Goal: Navigation & Orientation: Find specific page/section

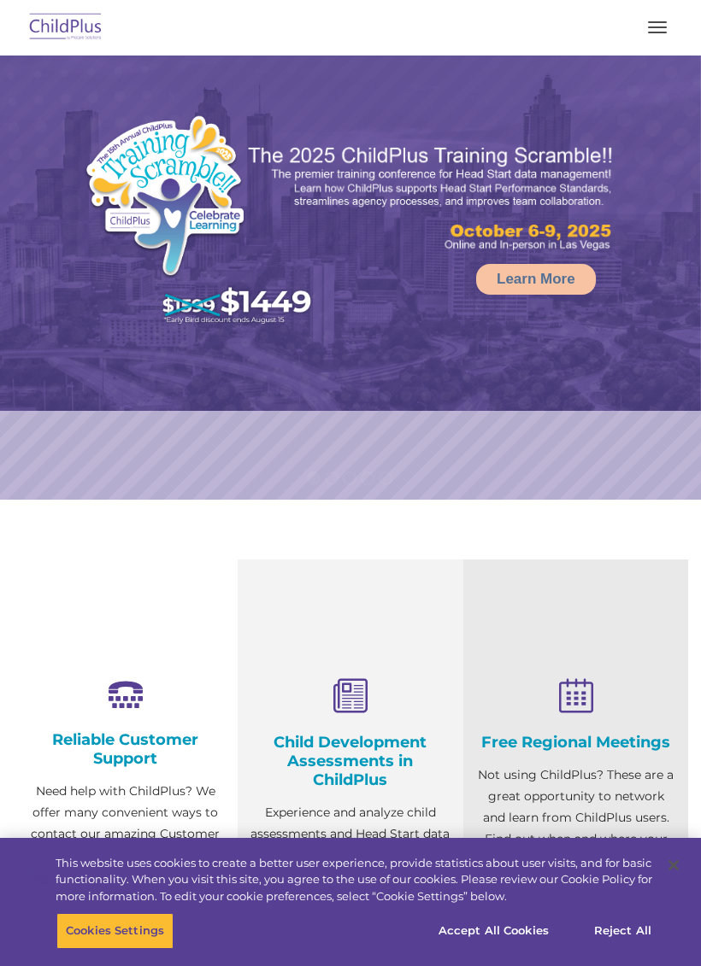
select select "MEDIUM"
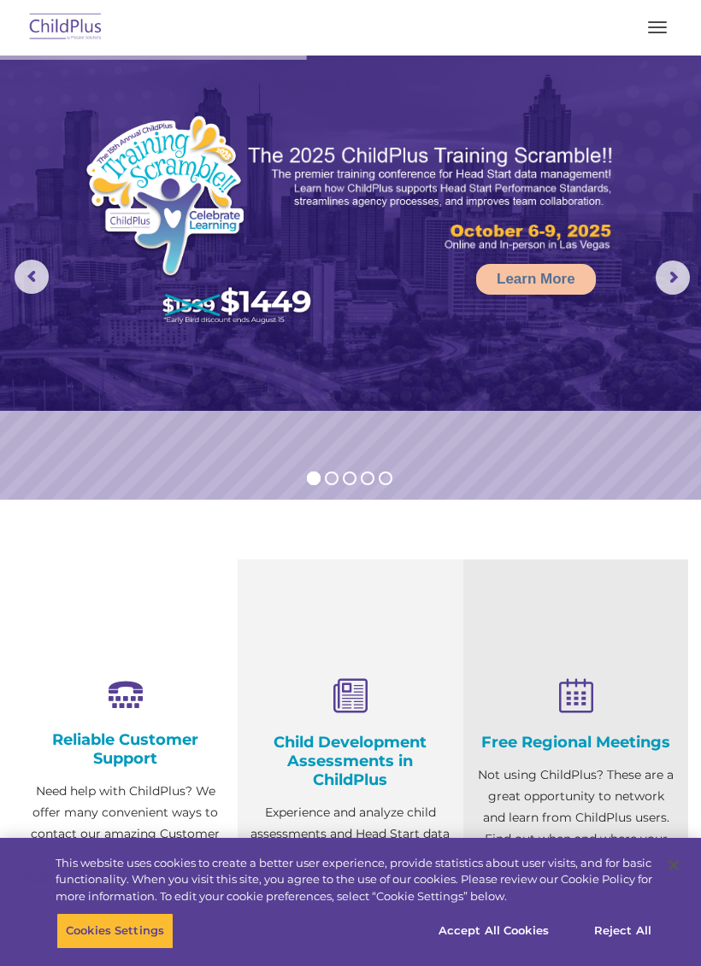
click at [127, 0] on nav "Download Support | Schedule A Demo  MENU MENU Software ChildPlus: The original…" at bounding box center [350, 28] width 701 height 56
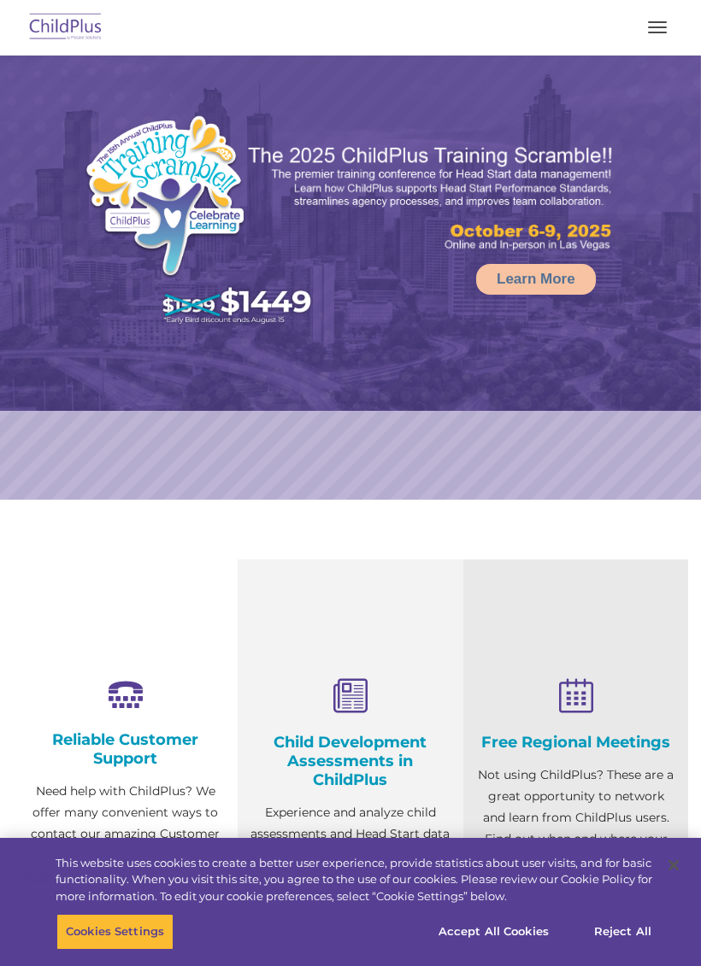
select select "MEDIUM"
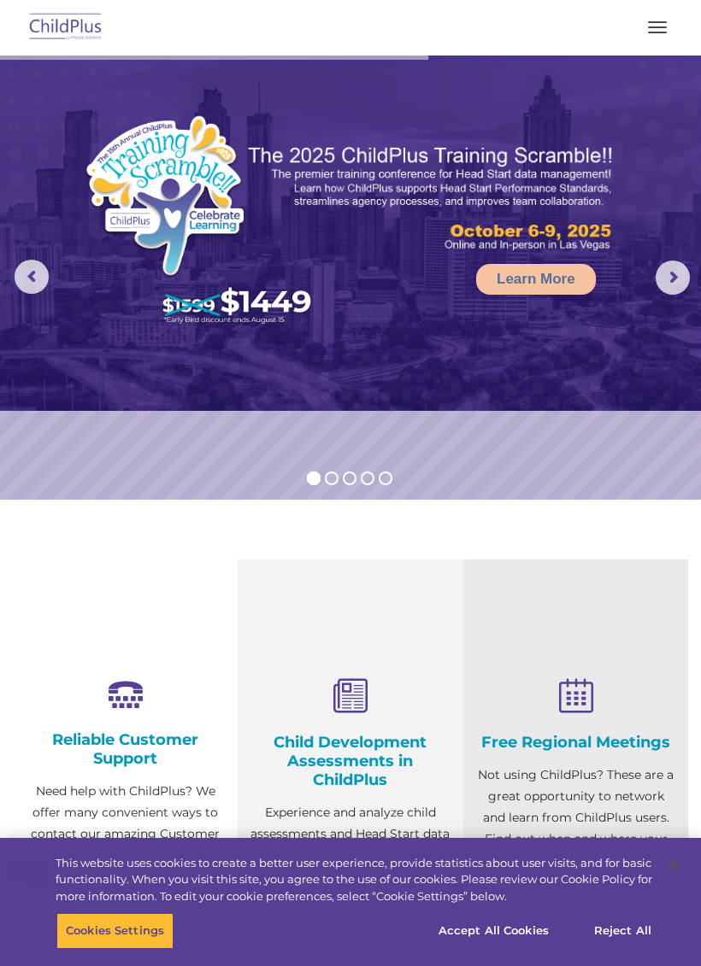
click at [673, 569] on div "Free Regional Meetings Not using ChildPlus? These are a great opportunity to ne…" at bounding box center [575, 822] width 225 height 525
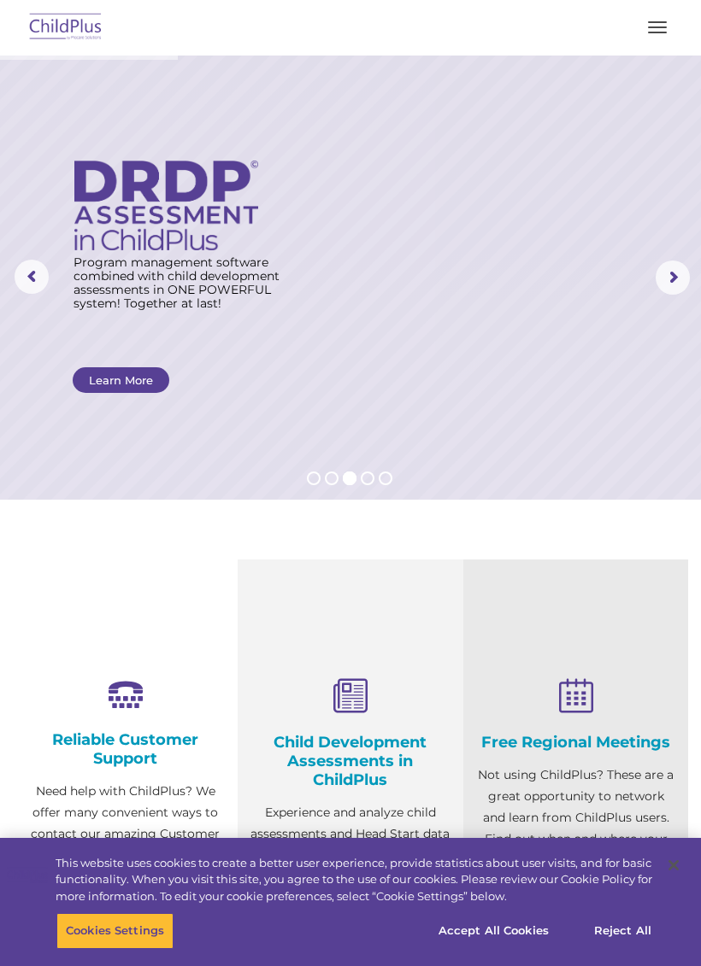
click at [57, 21] on img at bounding box center [66, 28] width 80 height 40
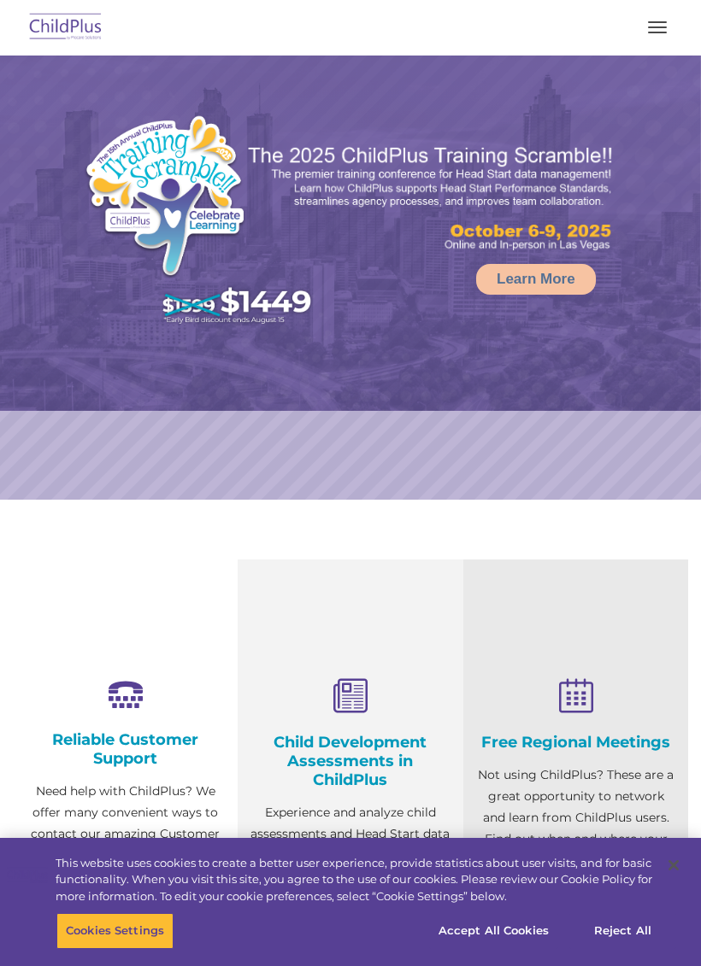
select select "MEDIUM"
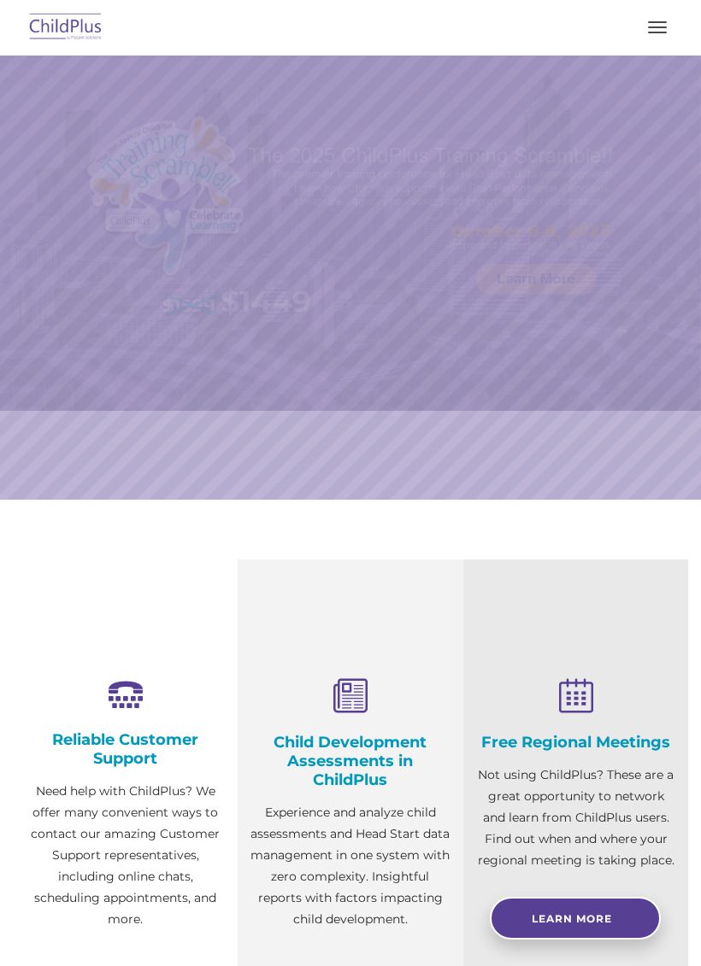
scroll to position [3, 0]
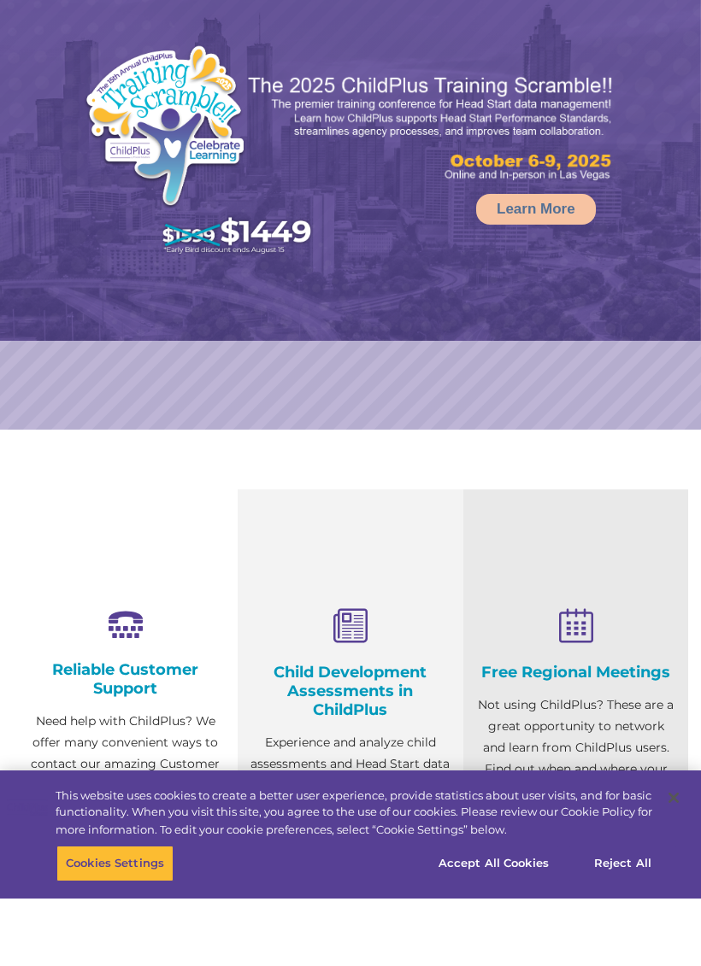
select select "MEDIUM"
